Goal: Task Accomplishment & Management: Manage account settings

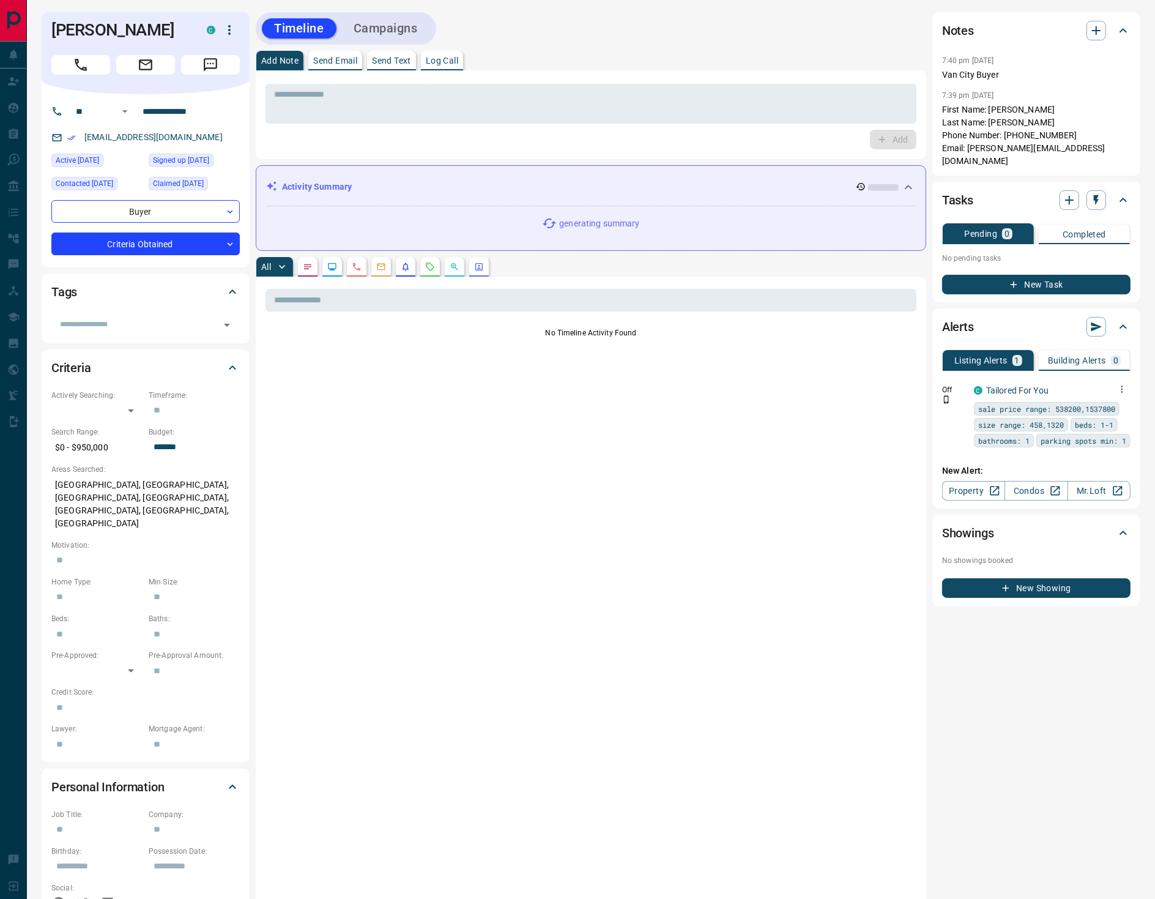
click at [1122, 384] on icon "button" at bounding box center [1121, 389] width 11 height 11
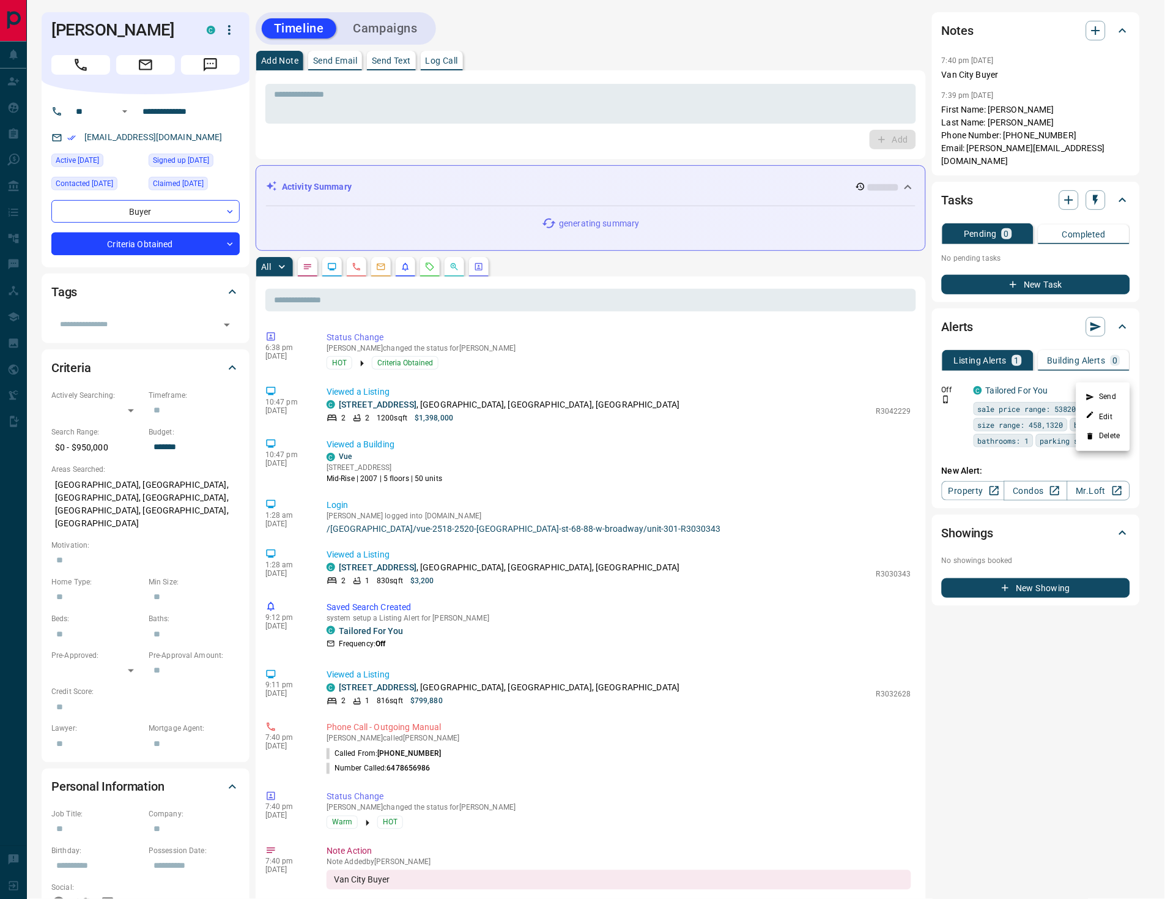
click at [1111, 434] on li "Delete" at bounding box center [1104, 436] width 54 height 20
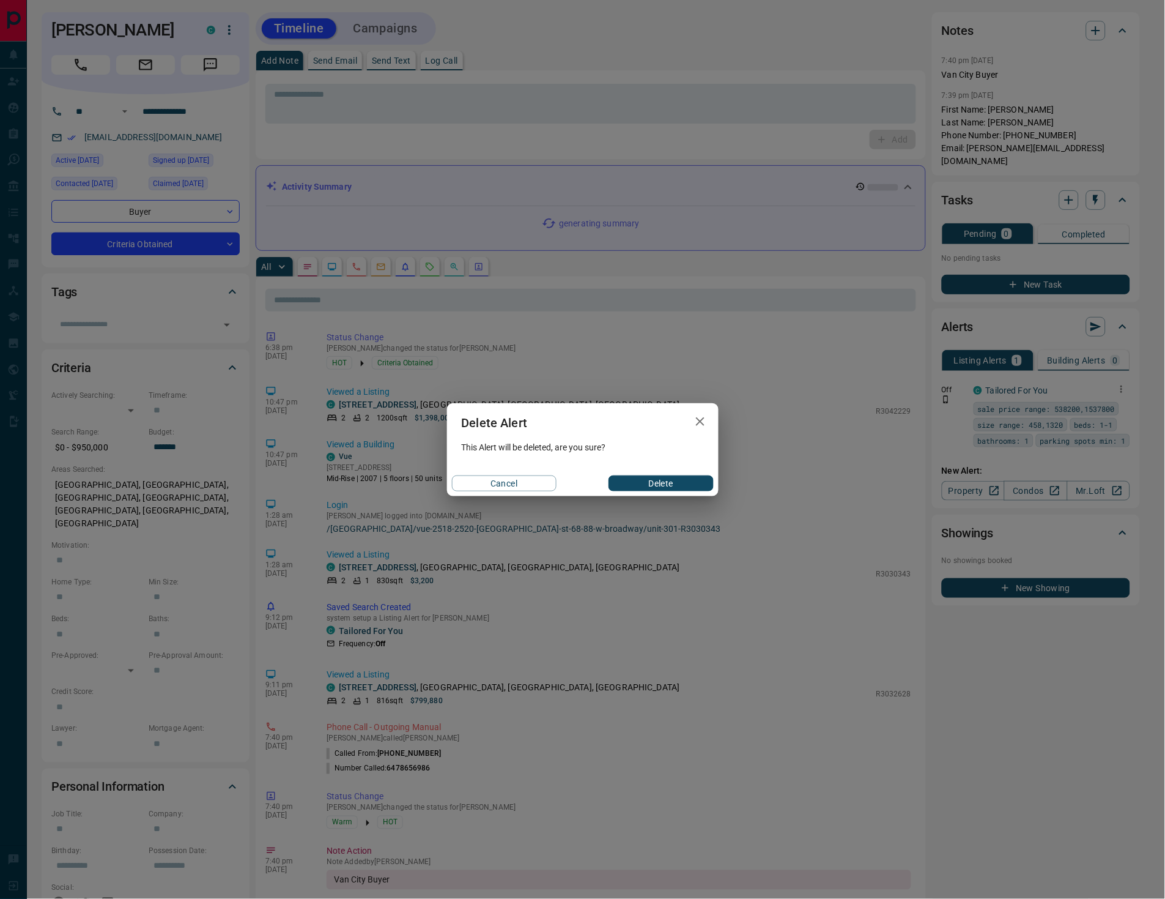
drag, startPoint x: 639, startPoint y: 478, endPoint x: 634, endPoint y: 469, distance: 9.9
click at [638, 476] on button "Delete" at bounding box center [661, 483] width 105 height 16
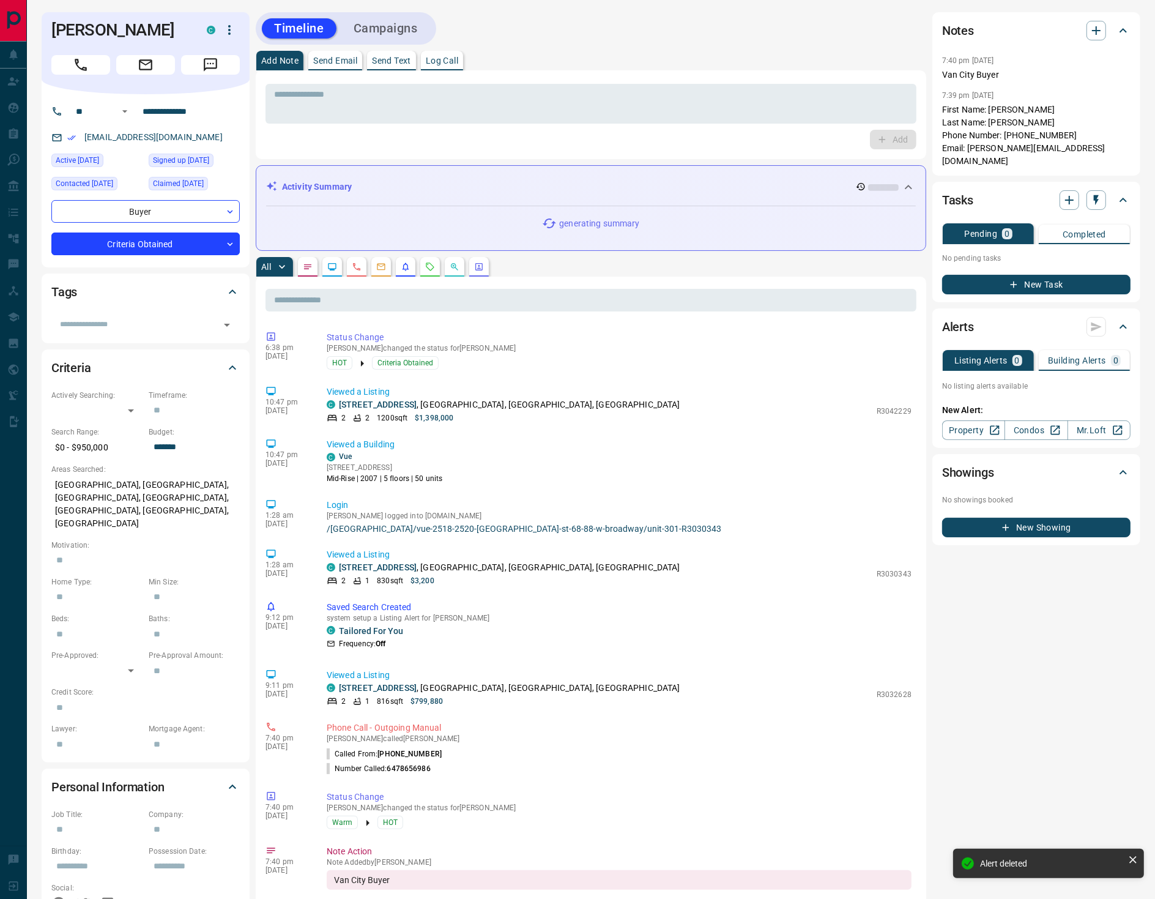
click at [458, 61] on p "Log Call" at bounding box center [442, 60] width 32 height 9
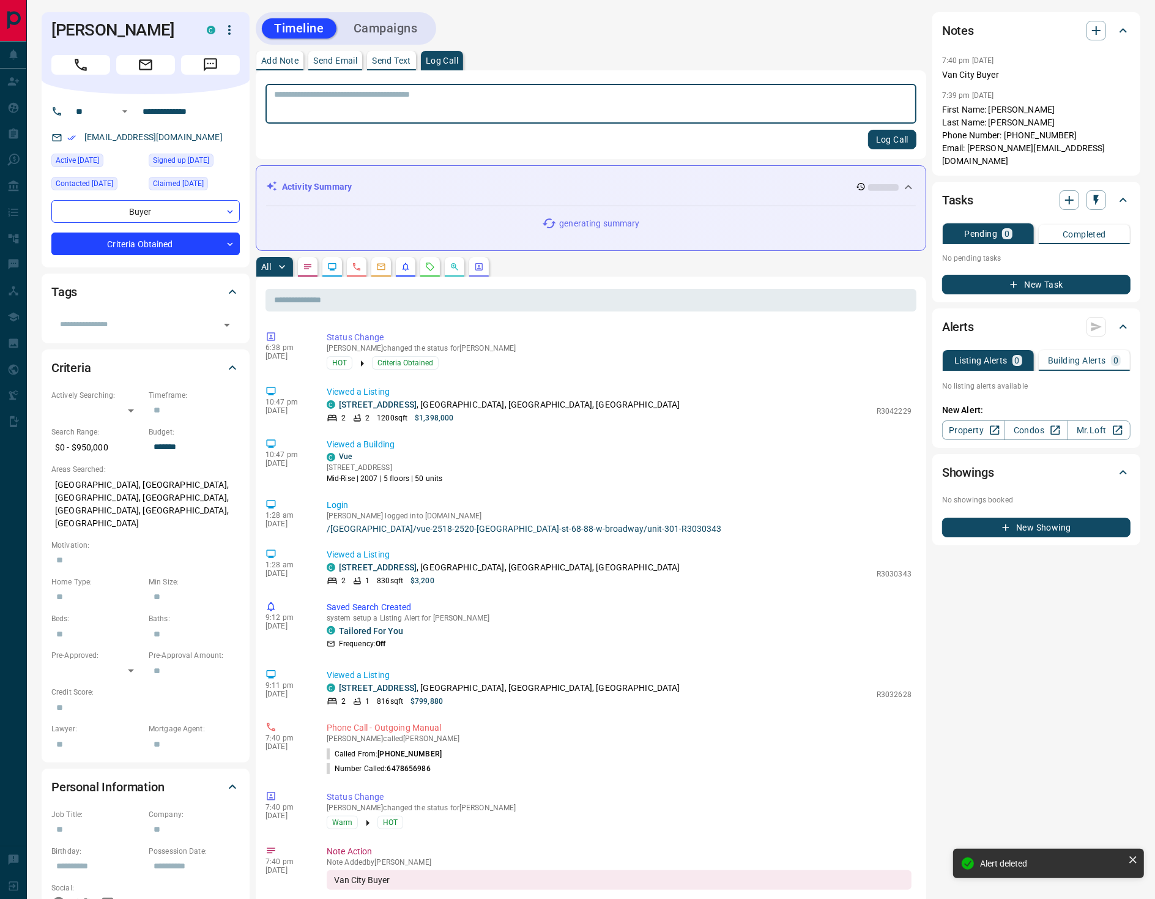
drag, startPoint x: 881, startPoint y: 138, endPoint x: 356, endPoint y: 182, distance: 527.3
click at [880, 138] on button "Log Call" at bounding box center [892, 140] width 48 height 20
click at [122, 241] on body "**********" at bounding box center [577, 665] width 1155 height 1330
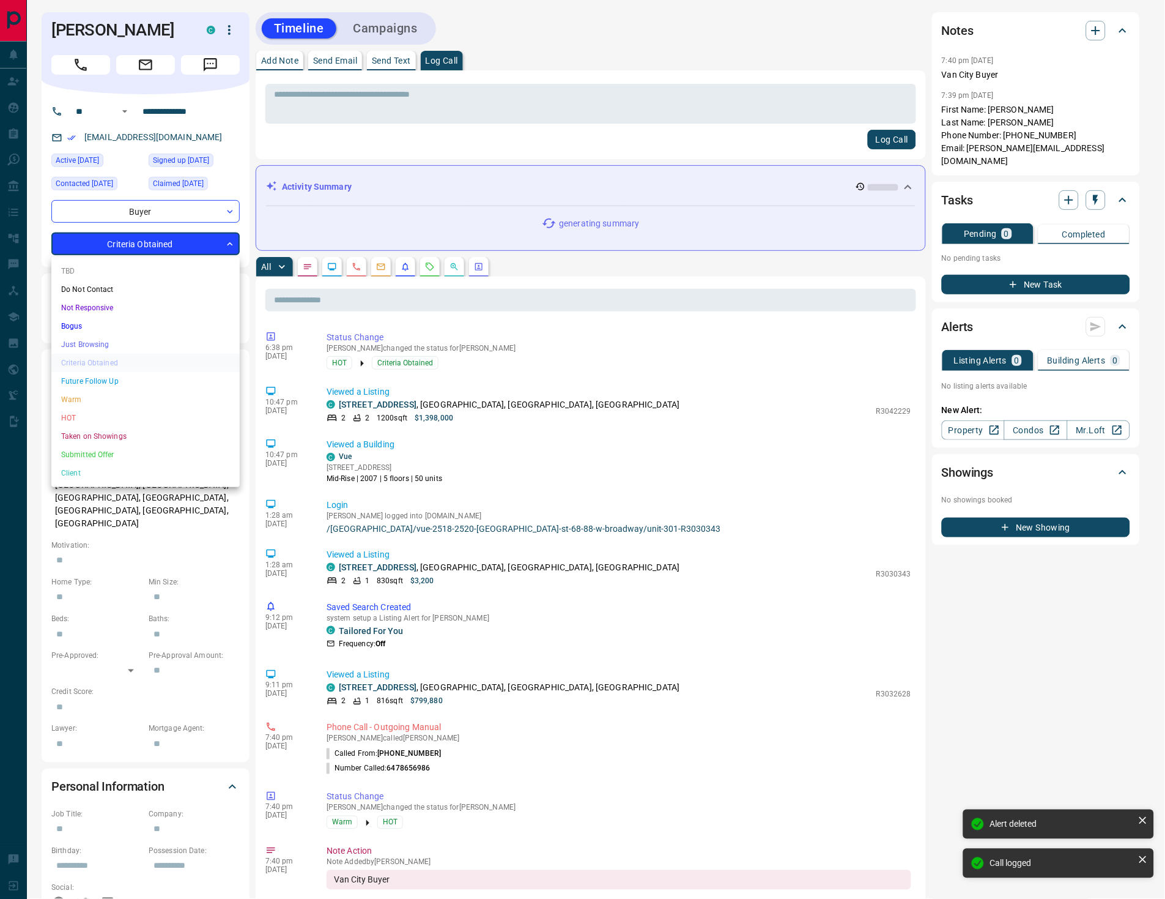
click at [88, 401] on li "Warm" at bounding box center [145, 399] width 188 height 18
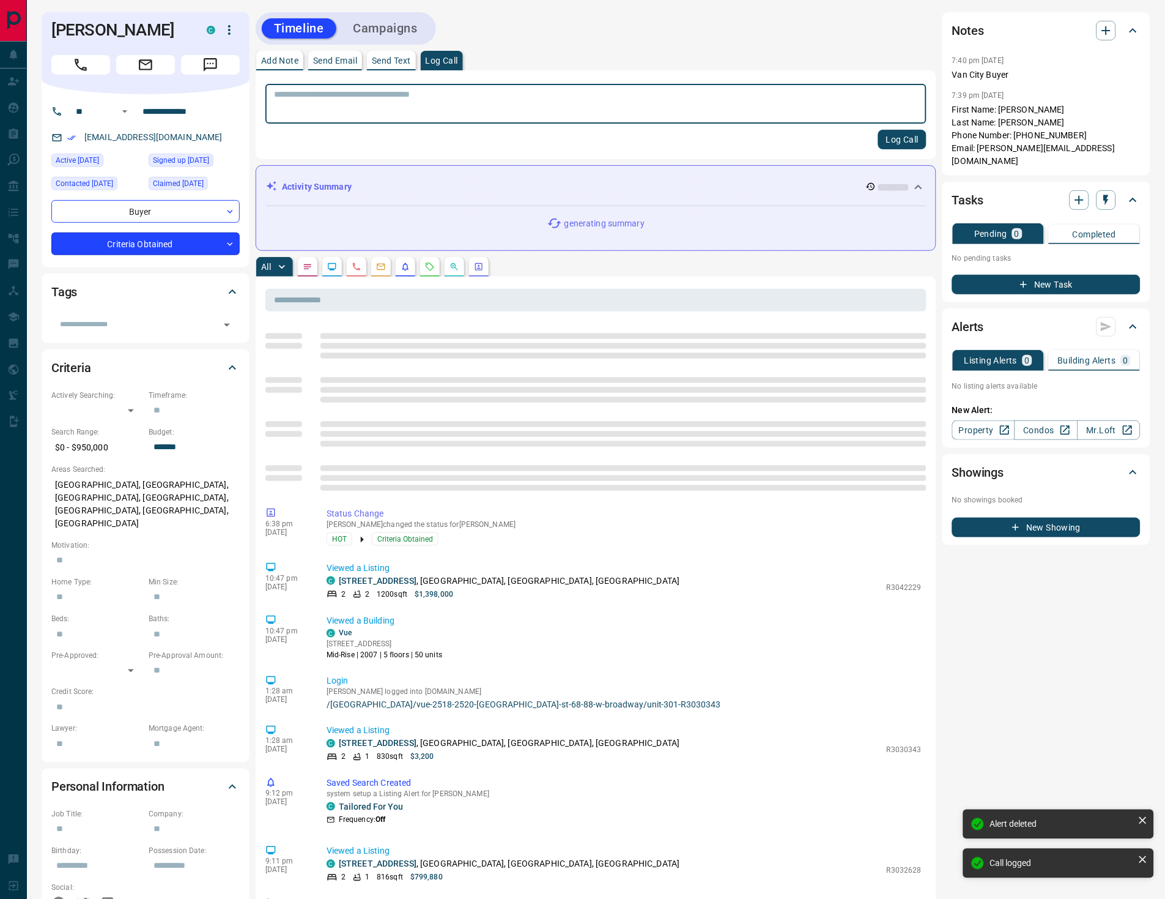
click at [134, 242] on body "**********" at bounding box center [582, 665] width 1165 height 1330
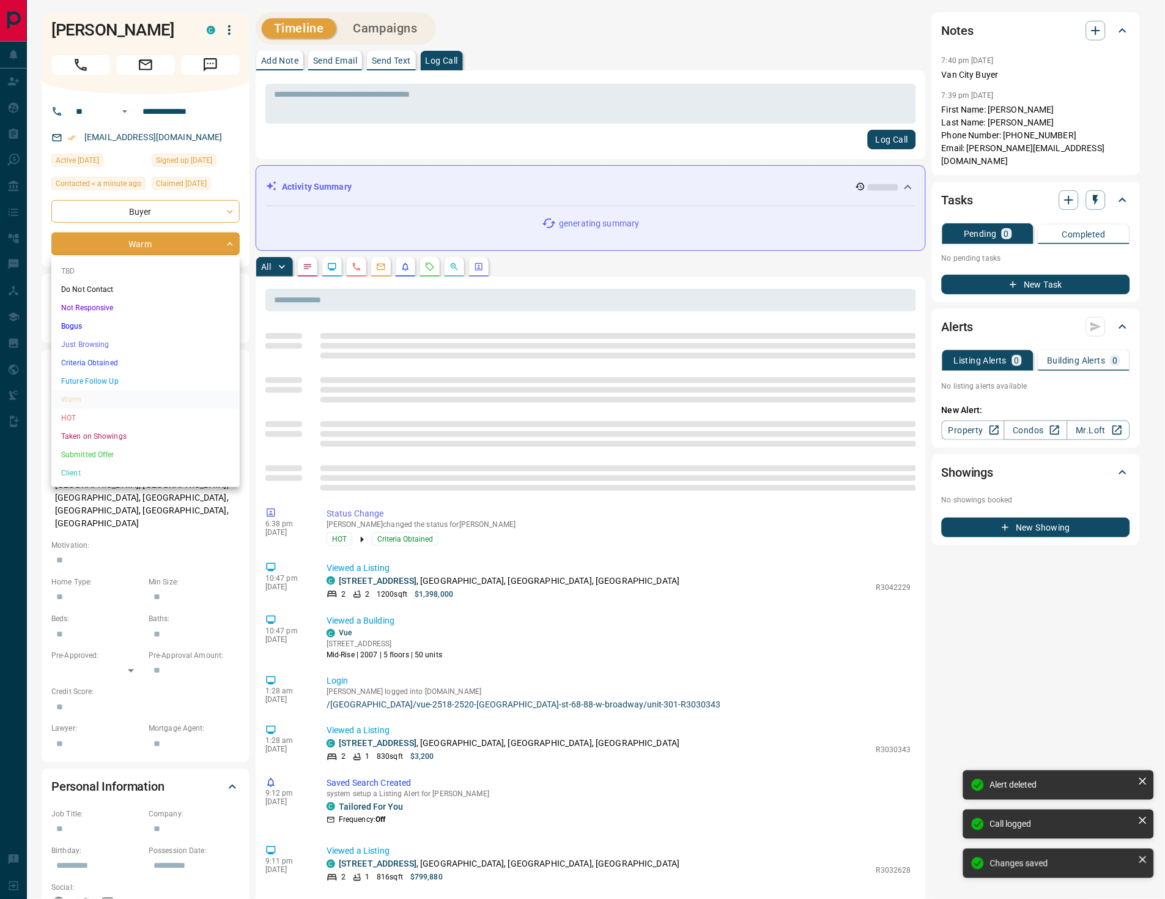
click at [84, 415] on li "HOT" at bounding box center [145, 418] width 188 height 18
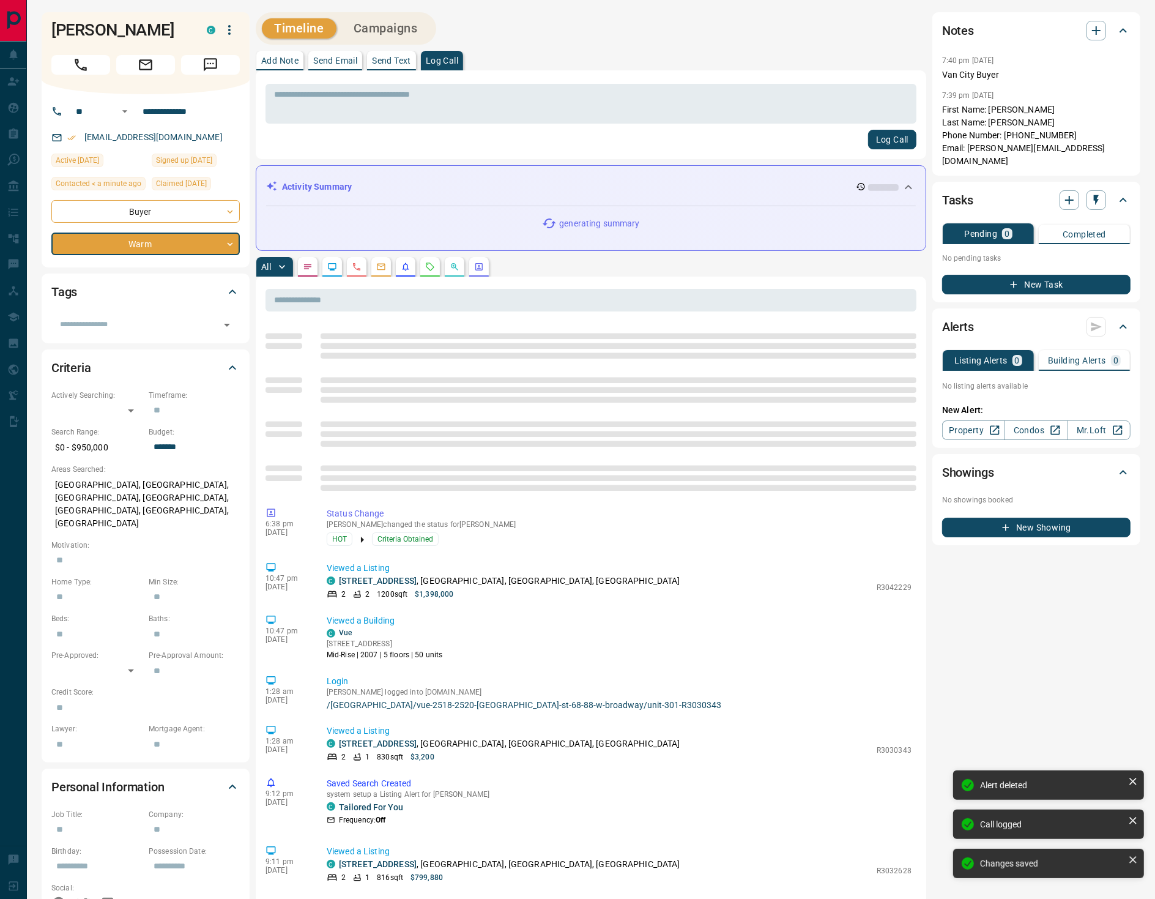
type input "*"
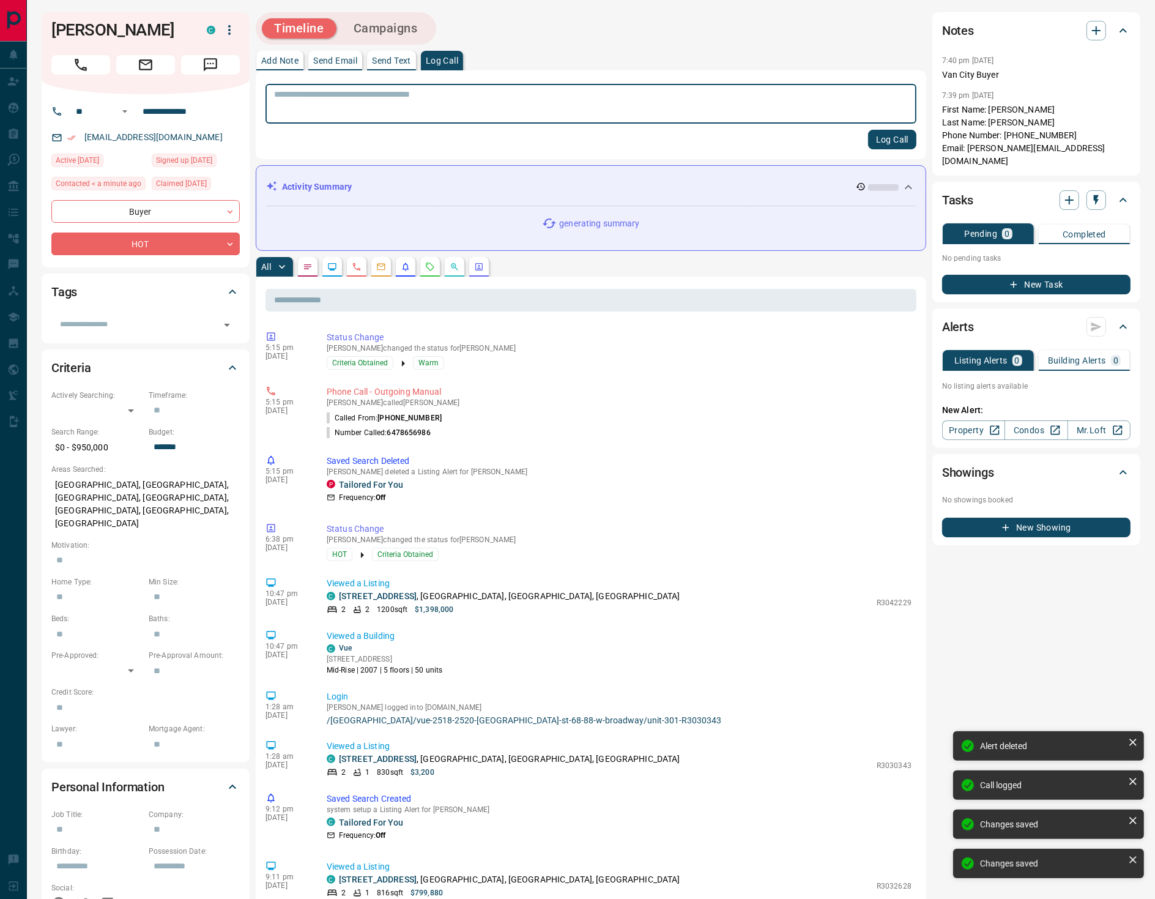
click at [227, 37] on icon "button" at bounding box center [229, 30] width 15 height 15
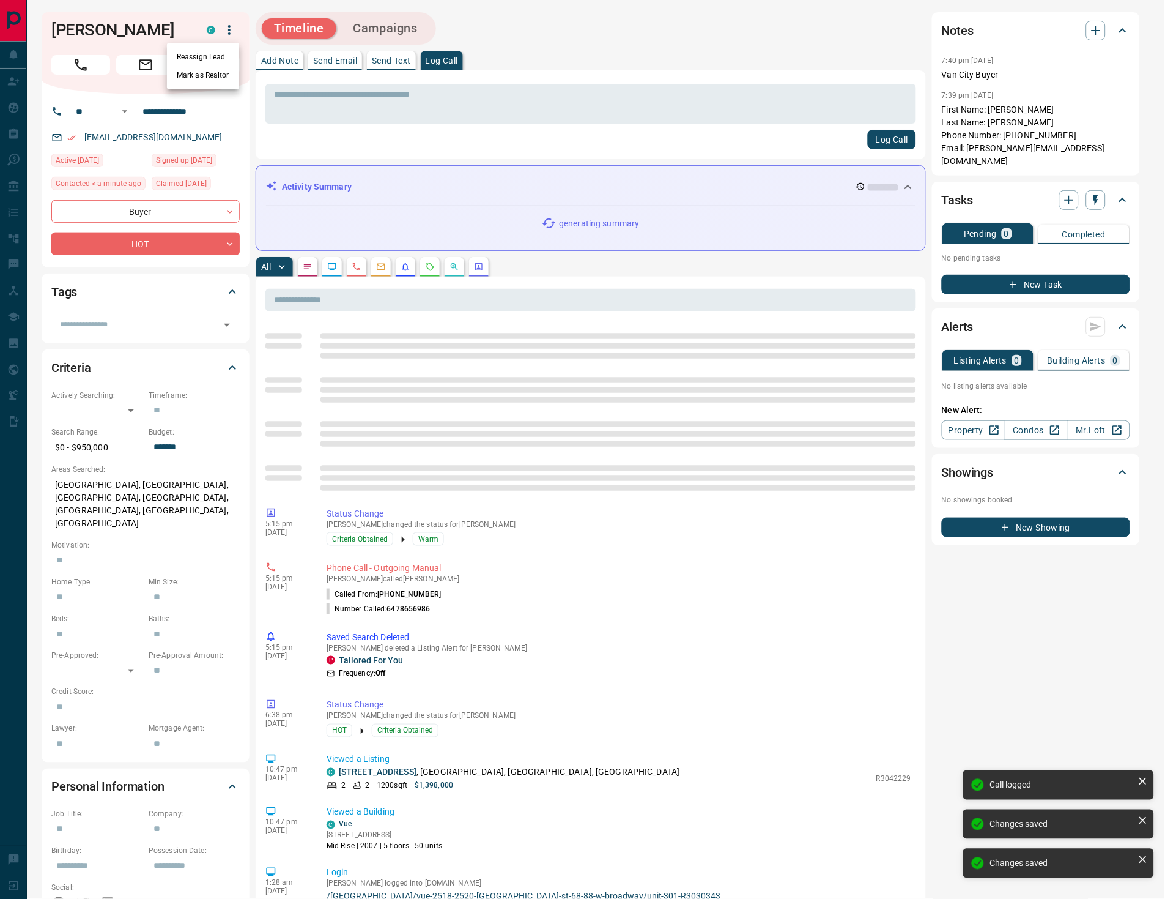
click at [213, 56] on li "Reassign Lead" at bounding box center [203, 57] width 72 height 18
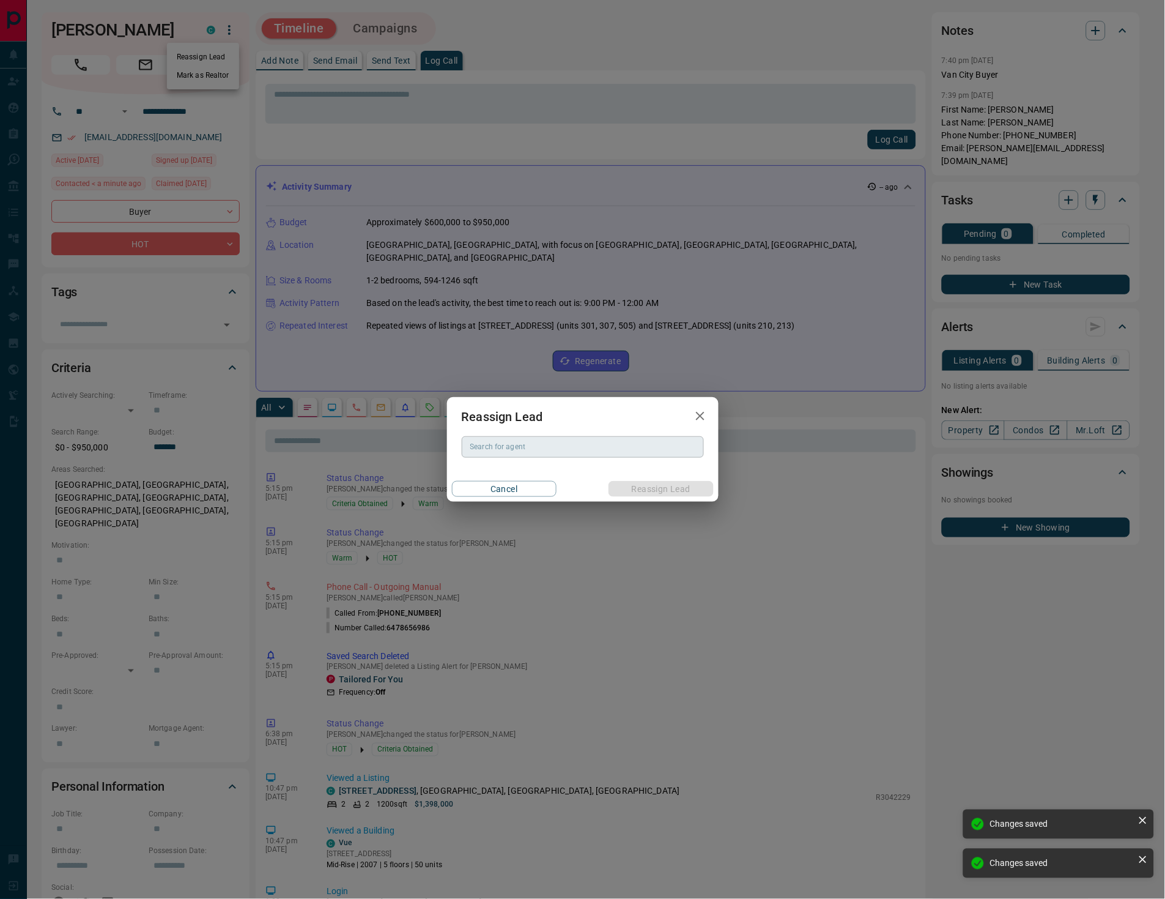
click at [555, 448] on input "Search for agent" at bounding box center [581, 446] width 233 height 13
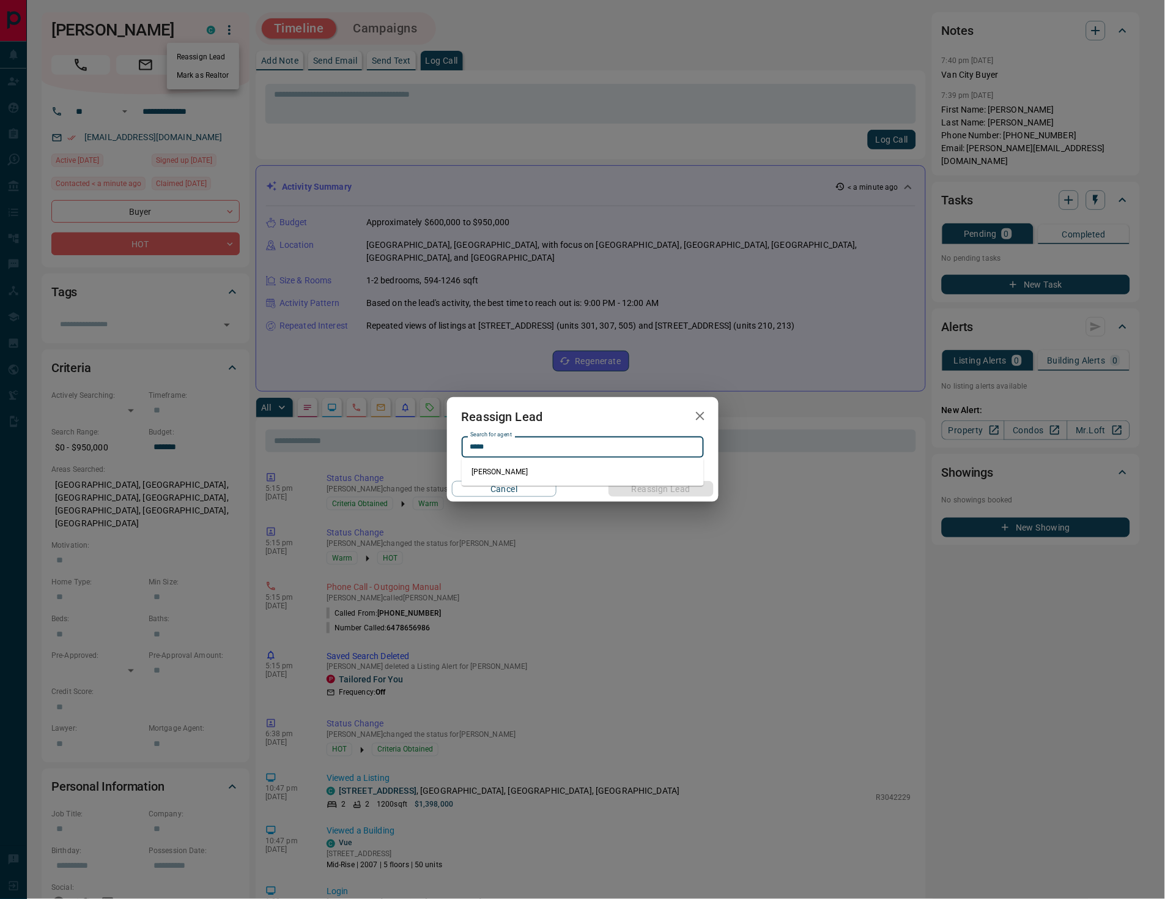
click at [555, 472] on li "[PERSON_NAME]" at bounding box center [583, 471] width 242 height 18
type input "**********"
click at [646, 484] on button "Reassign Lead" at bounding box center [661, 489] width 105 height 16
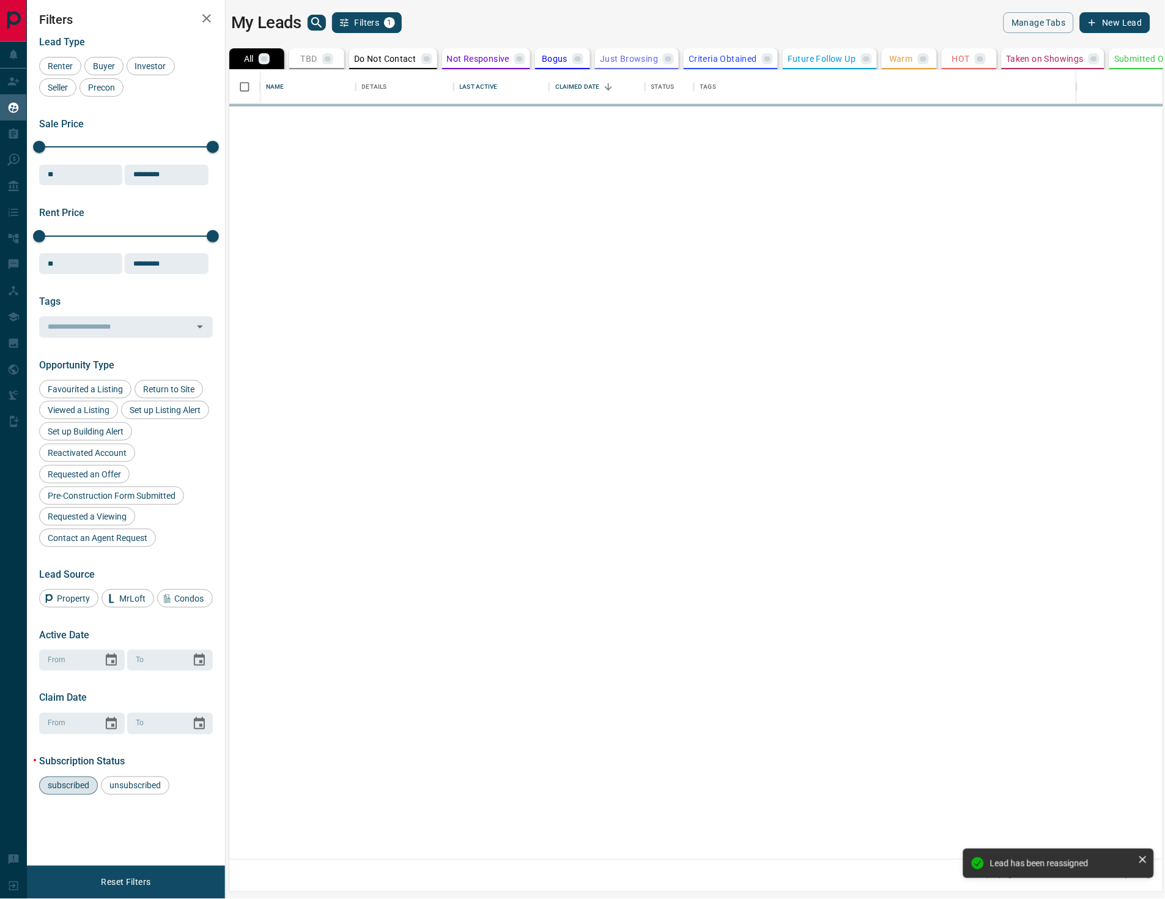
scroll to position [11, 11]
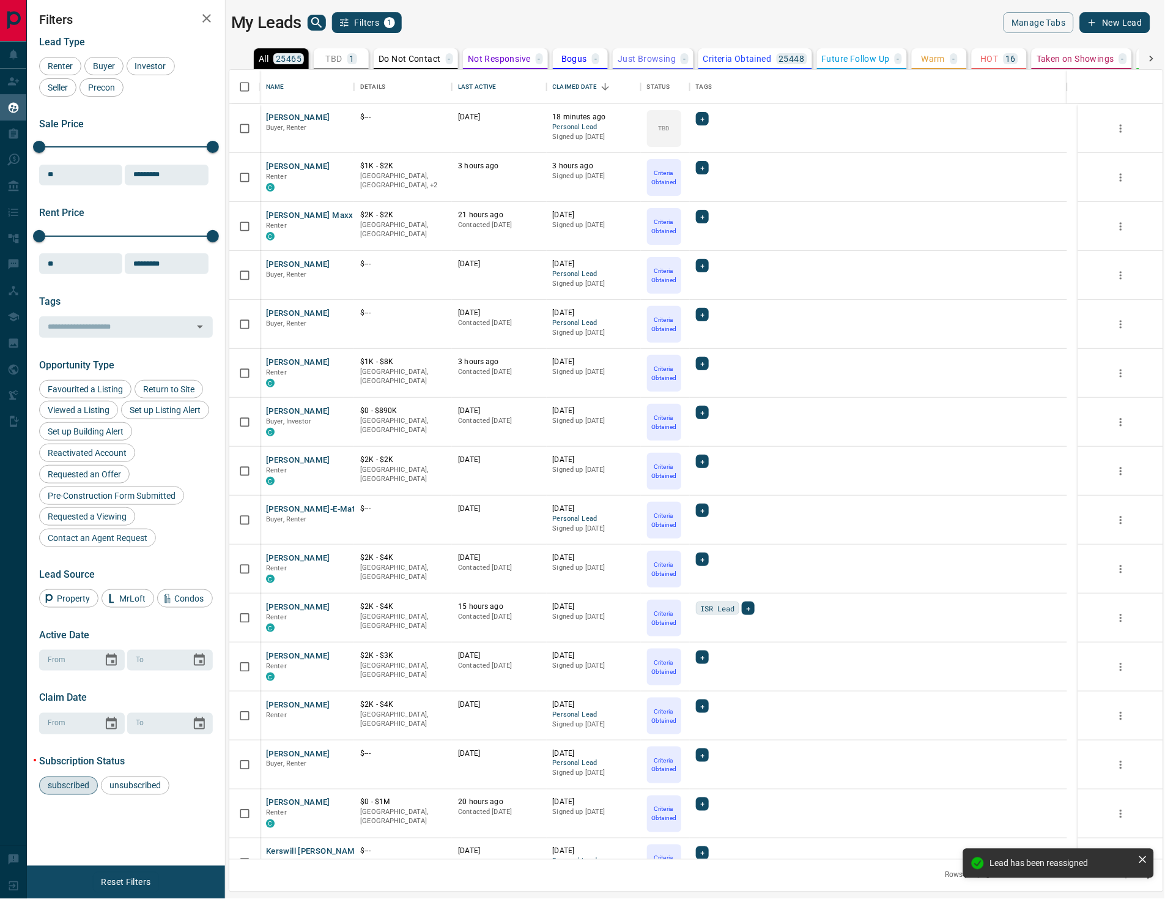
click at [332, 54] on p "TBD" at bounding box center [333, 58] width 17 height 9
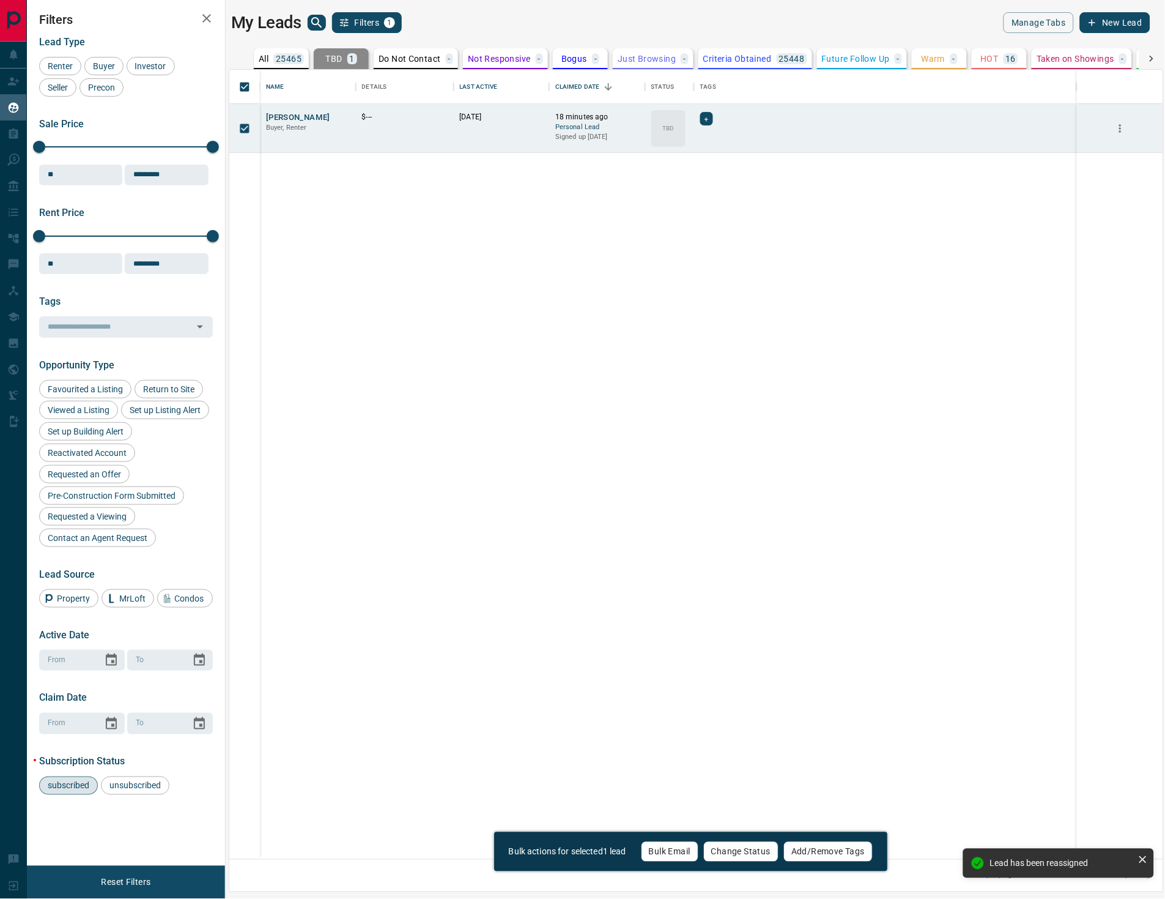
click at [729, 855] on button "Change Status" at bounding box center [740, 851] width 75 height 21
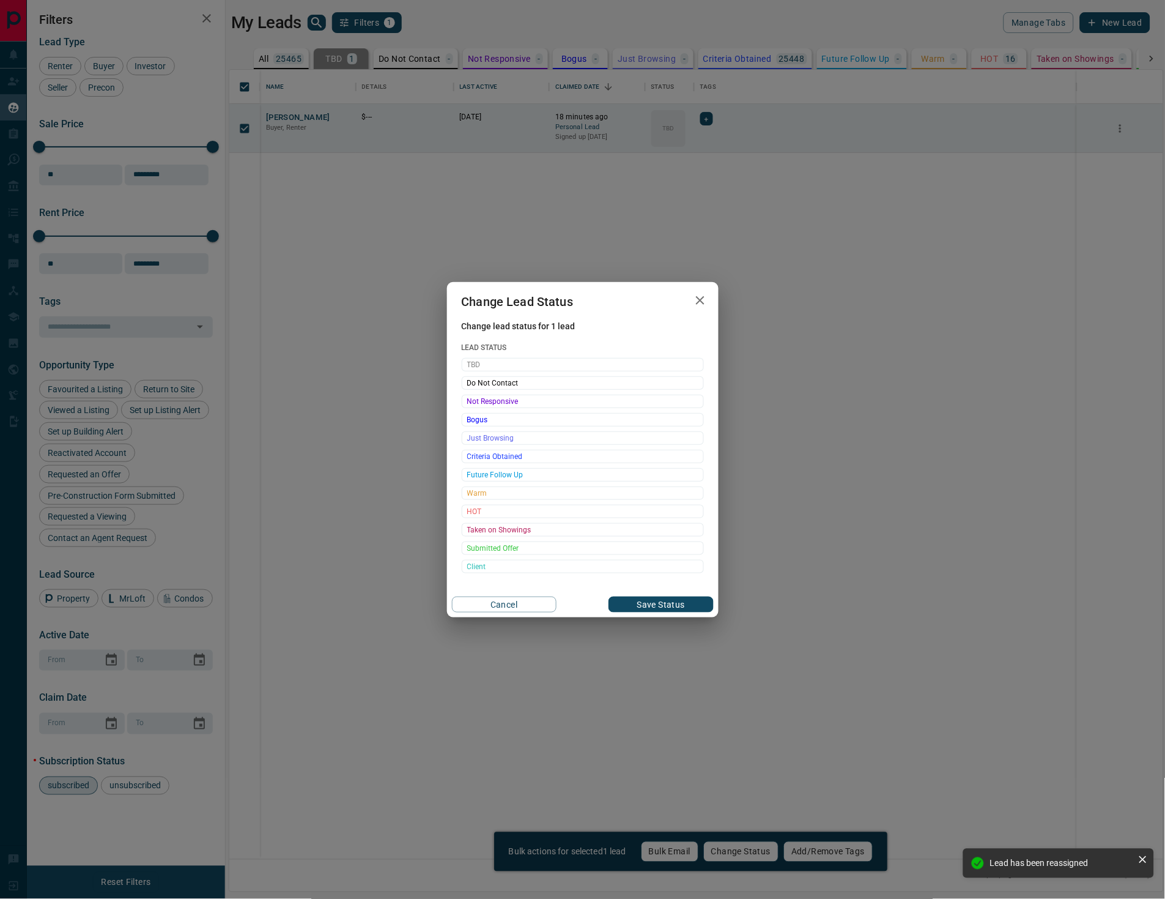
click at [545, 455] on span "Criteria Obtained" at bounding box center [582, 456] width 231 height 12
click at [630, 602] on button "Save Status" at bounding box center [661, 604] width 105 height 16
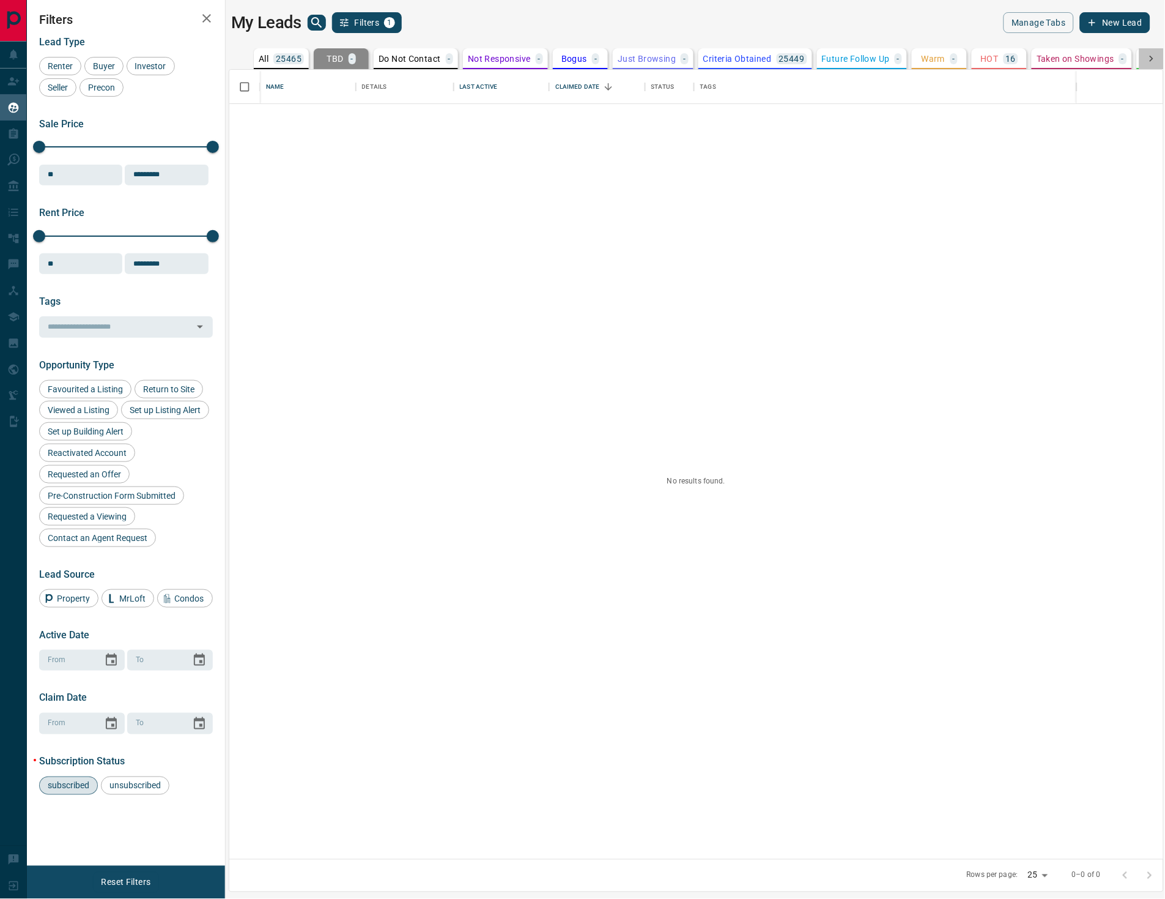
click at [1148, 54] on icon at bounding box center [1152, 59] width 12 height 12
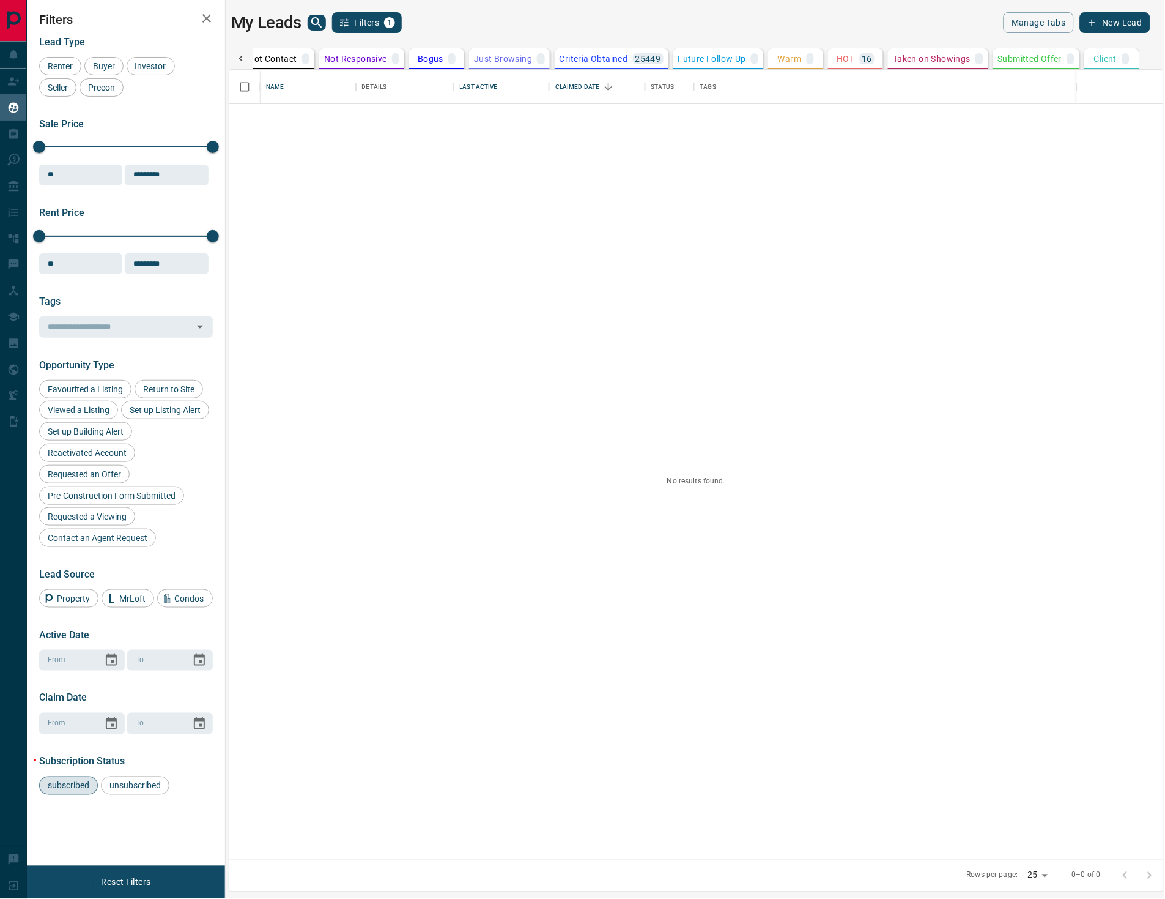
scroll to position [0, 145]
